Goal: Task Accomplishment & Management: Manage account settings

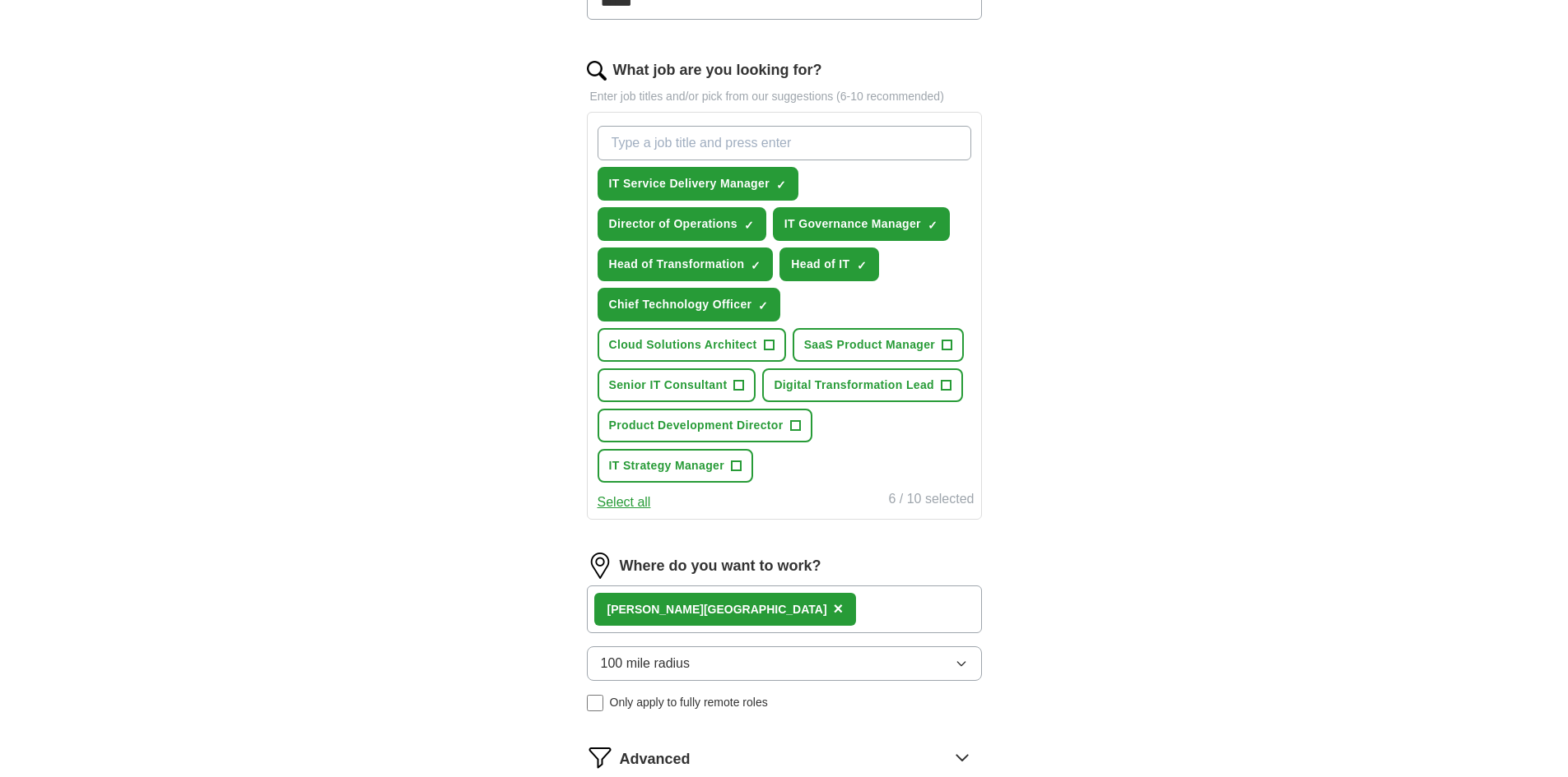
scroll to position [658, 0]
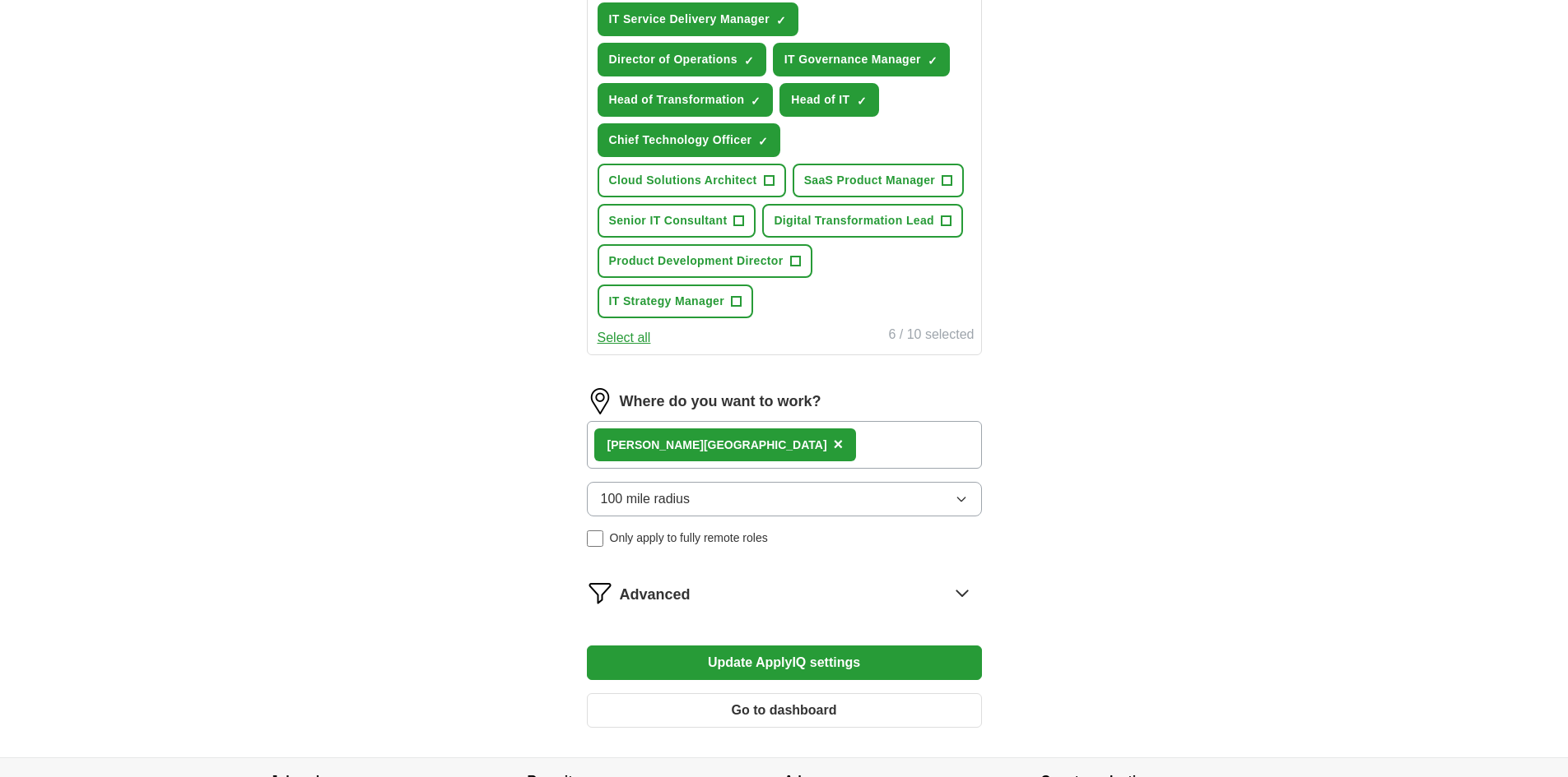
click at [790, 469] on div "[PERSON_NAME] ×" at bounding box center [785, 444] width 395 height 48
click at [801, 469] on div "[PERSON_NAME] ×" at bounding box center [785, 444] width 395 height 48
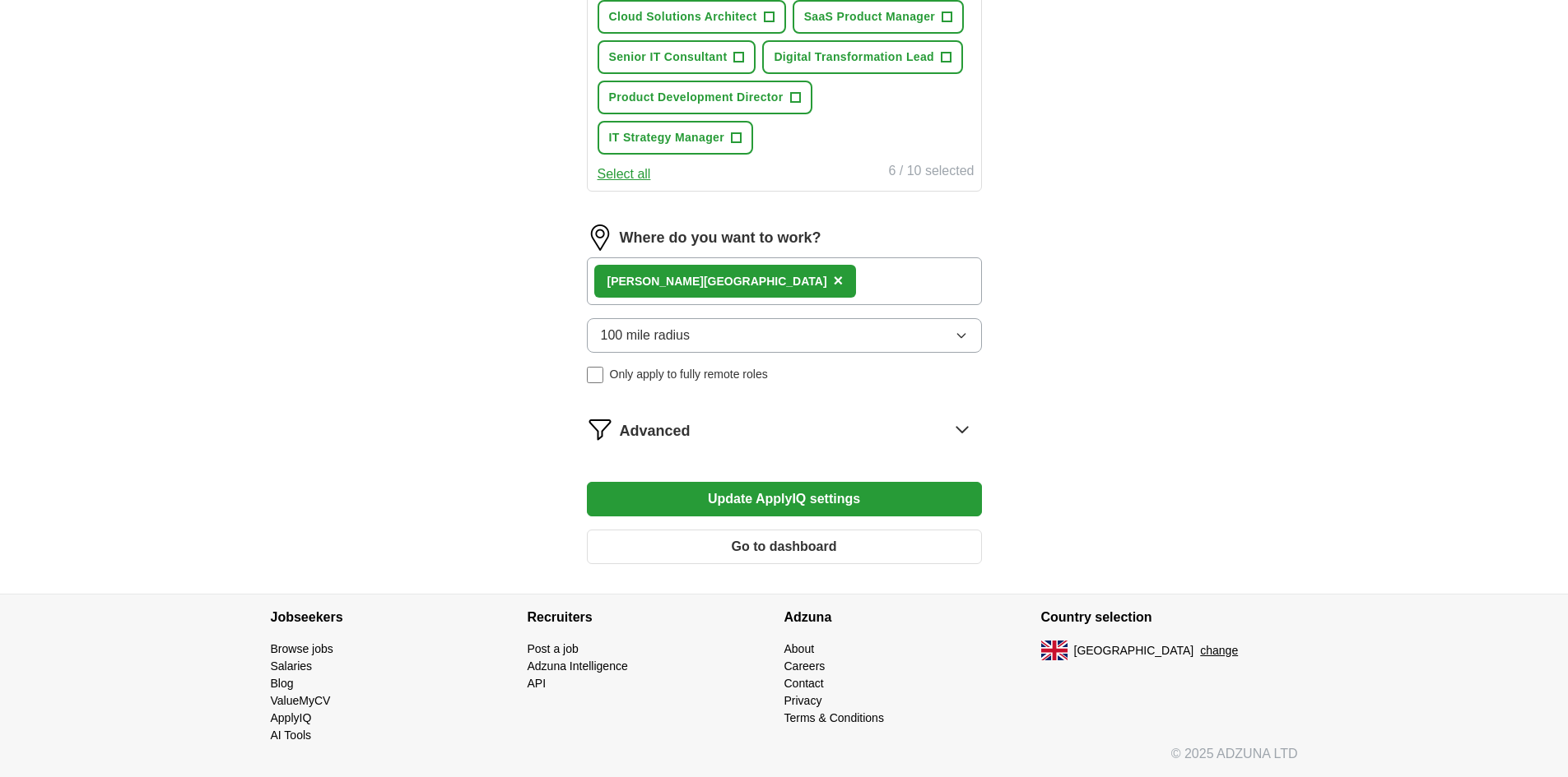
click at [968, 443] on icon at bounding box center [962, 429] width 26 height 26
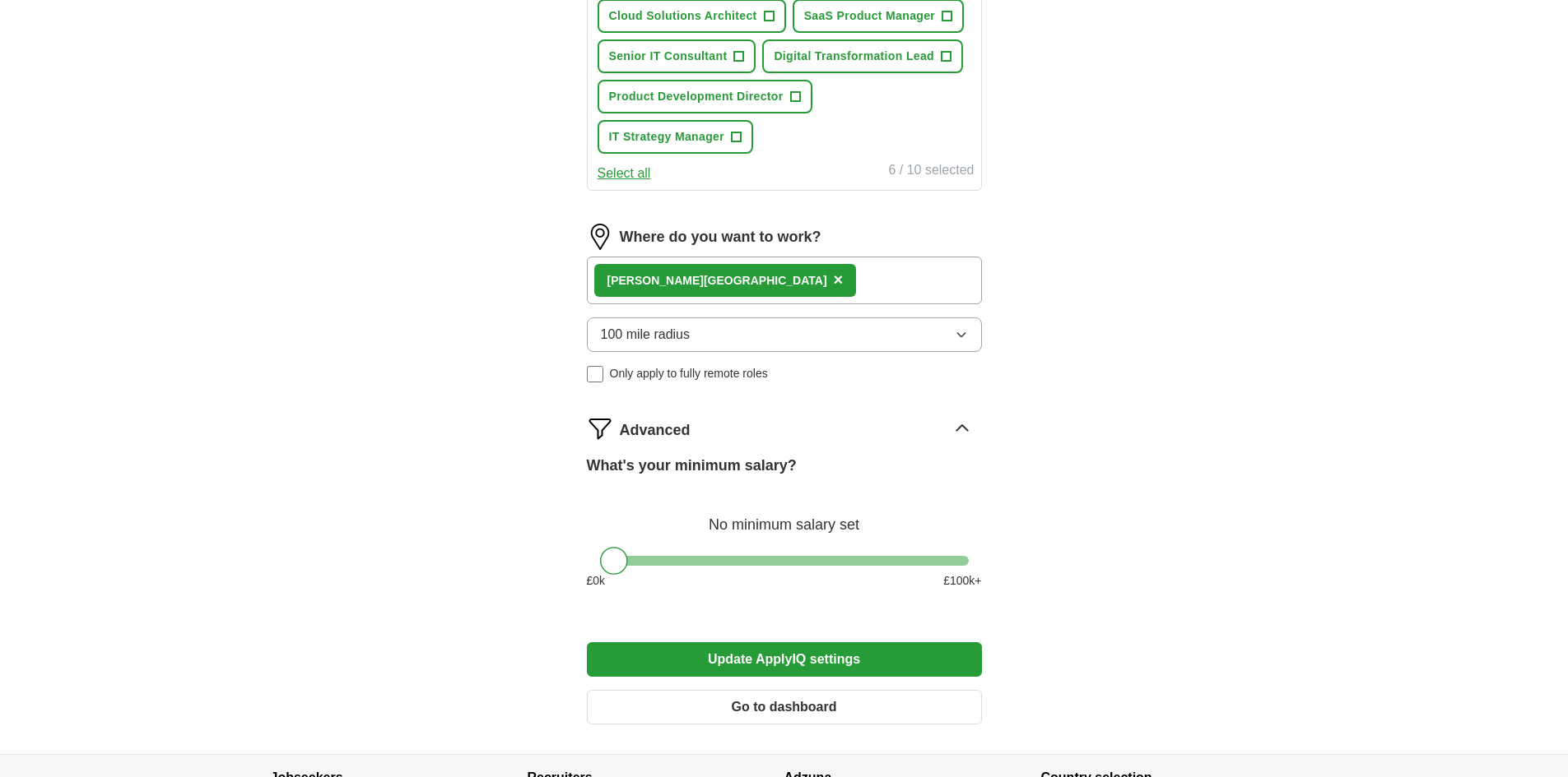
click at [968, 431] on icon at bounding box center [961, 429] width 10 height 6
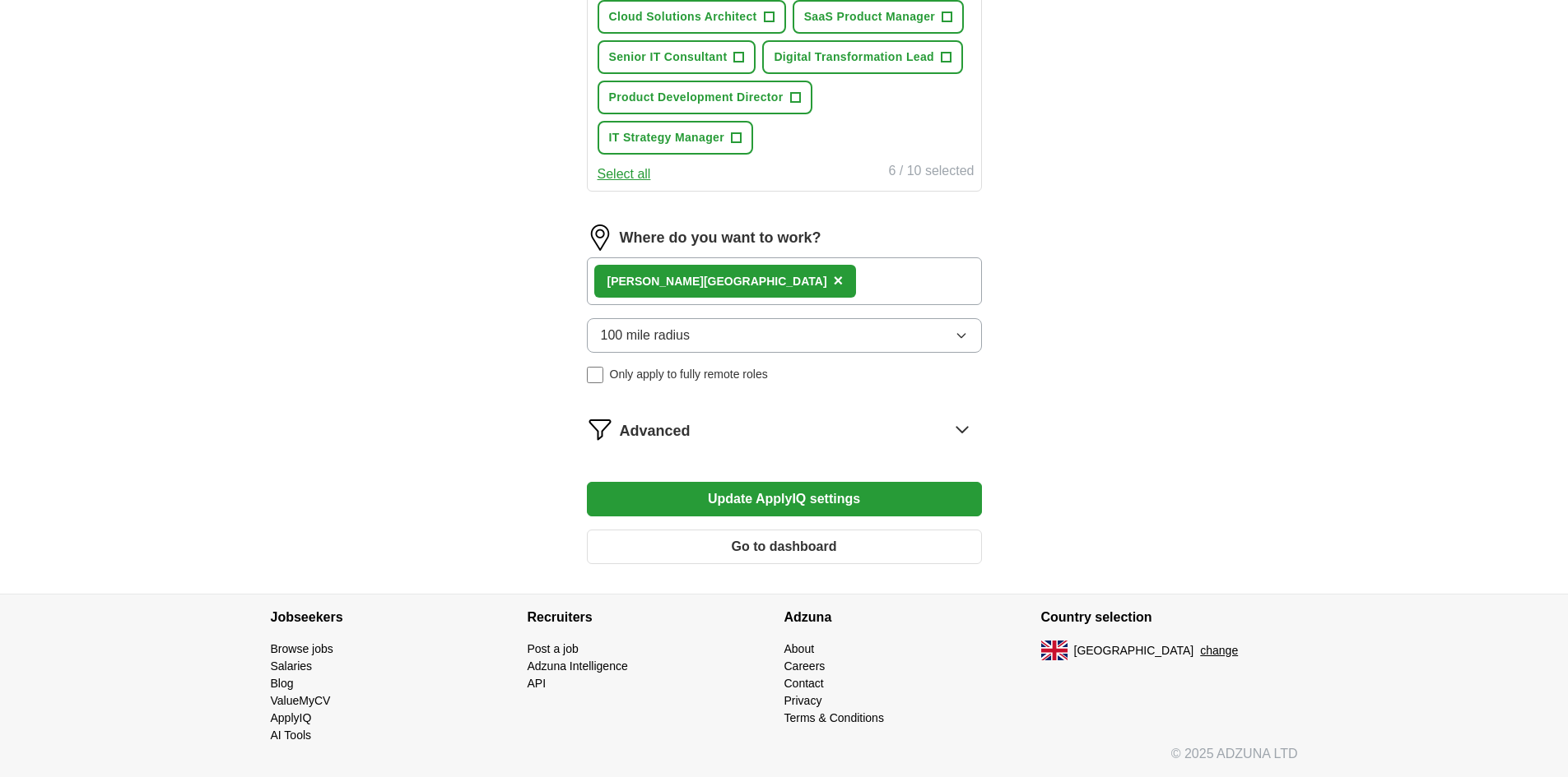
scroll to position [863, 0]
click at [966, 426] on icon at bounding box center [962, 429] width 26 height 26
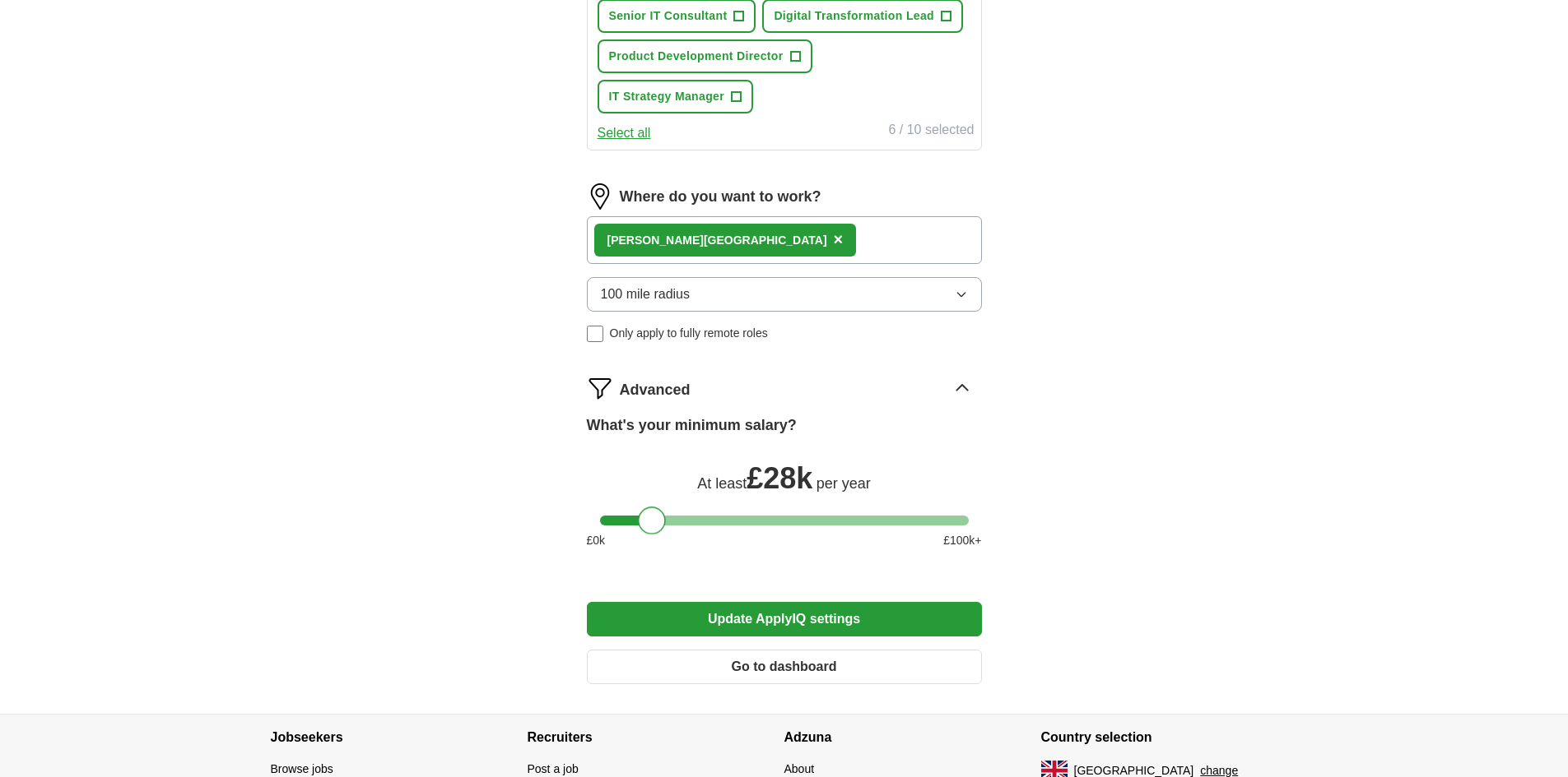
drag, startPoint x: 652, startPoint y: 560, endPoint x: 719, endPoint y: 560, distance: 67.0
click at [698, 525] on div at bounding box center [785, 521] width 369 height 10
click at [722, 525] on div at bounding box center [785, 521] width 369 height 10
click at [757, 525] on div at bounding box center [785, 521] width 369 height 10
drag, startPoint x: 758, startPoint y: 560, endPoint x: 832, endPoint y: 559, distance: 74.0
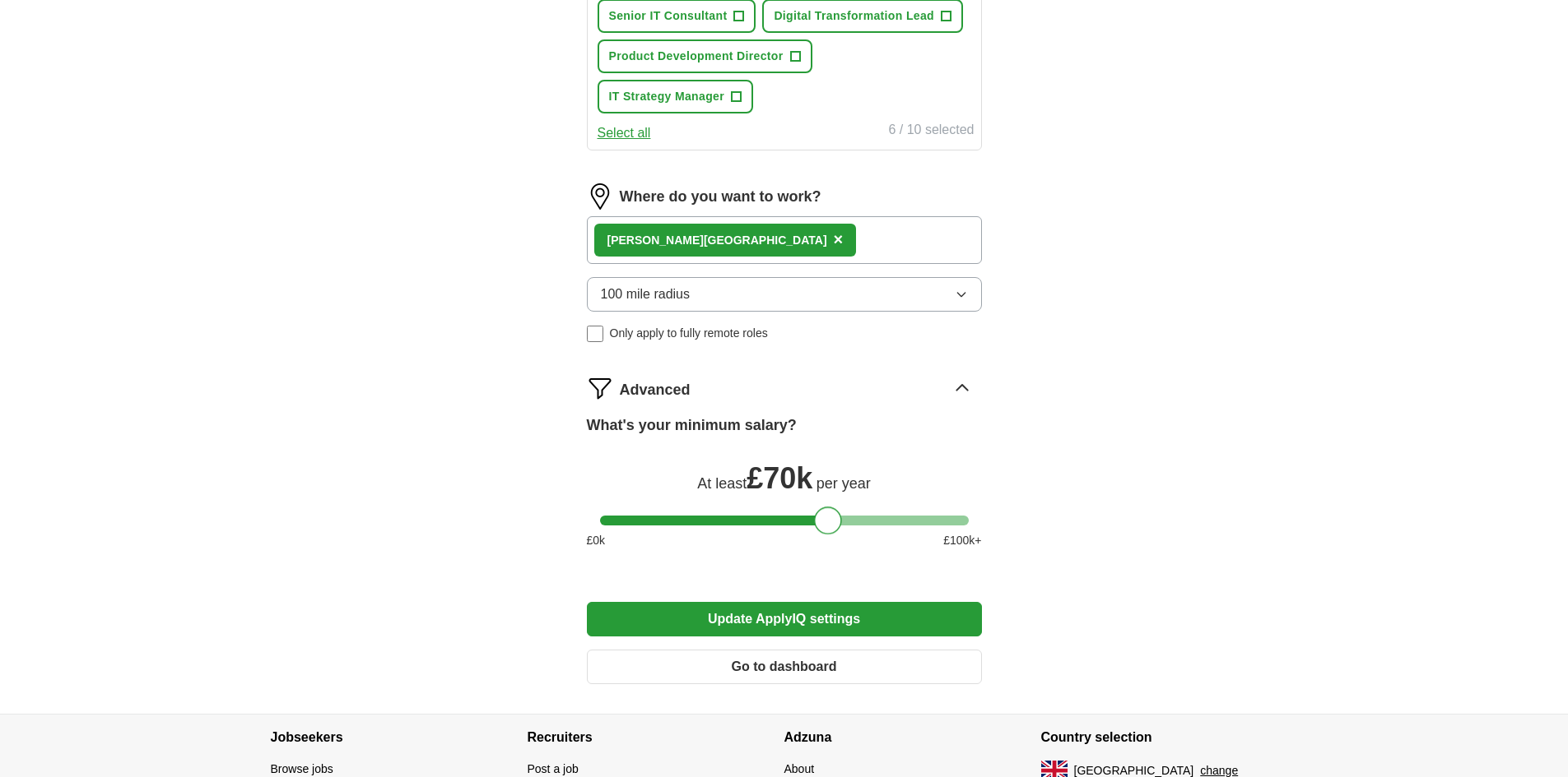
click at [832, 535] on div at bounding box center [828, 521] width 28 height 28
click at [796, 636] on button "Update ApplyIQ settings" at bounding box center [785, 619] width 395 height 34
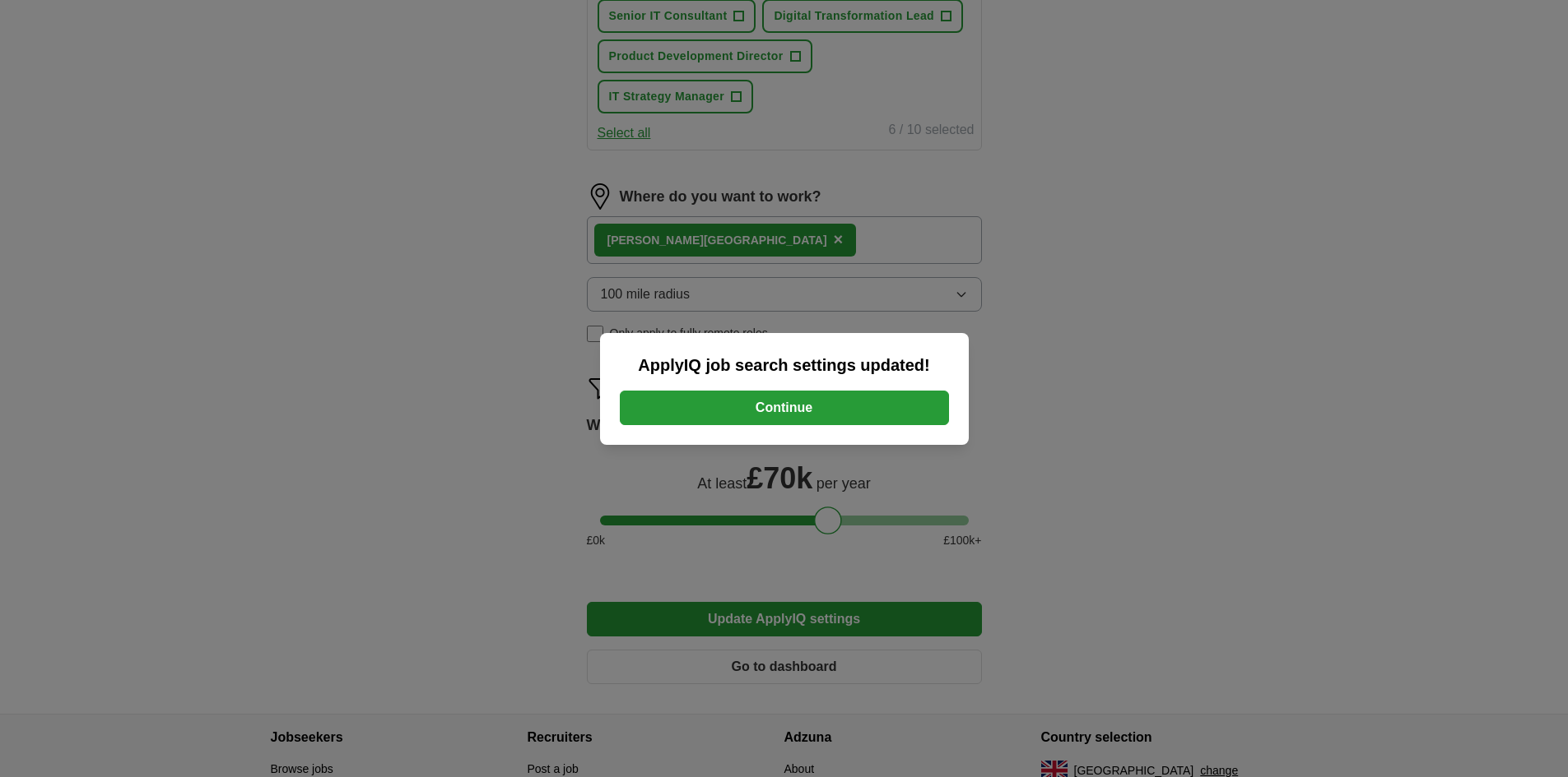
click at [806, 414] on button "Continue" at bounding box center [784, 407] width 329 height 34
